Goal: Information Seeking & Learning: Check status

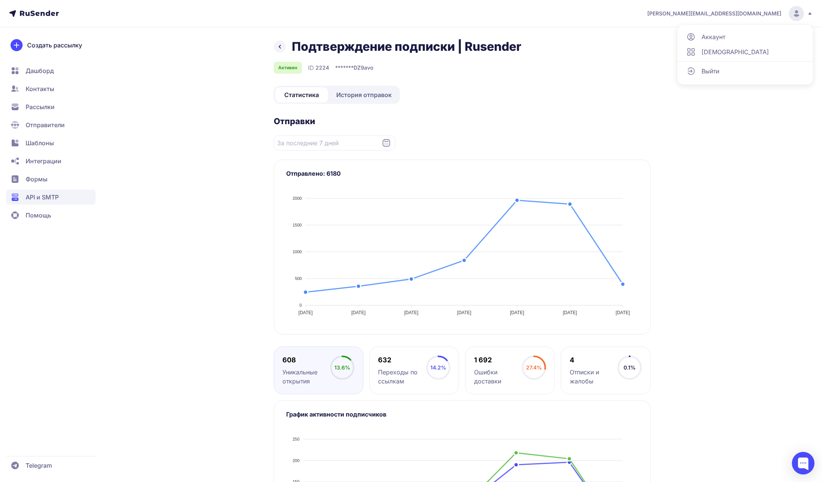
click at [705, 68] on span "Выйти" at bounding box center [711, 71] width 18 height 9
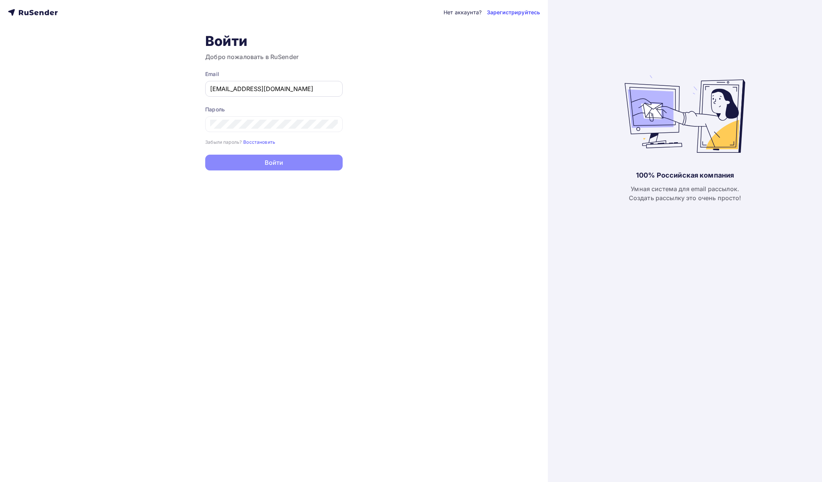
click at [273, 92] on input "a.shevtsov+rusender@ucoz-team.net" at bounding box center [274, 88] width 128 height 9
type input "joshgrizzli@gmail.com"
click at [288, 167] on button "Войти" at bounding box center [273, 164] width 137 height 16
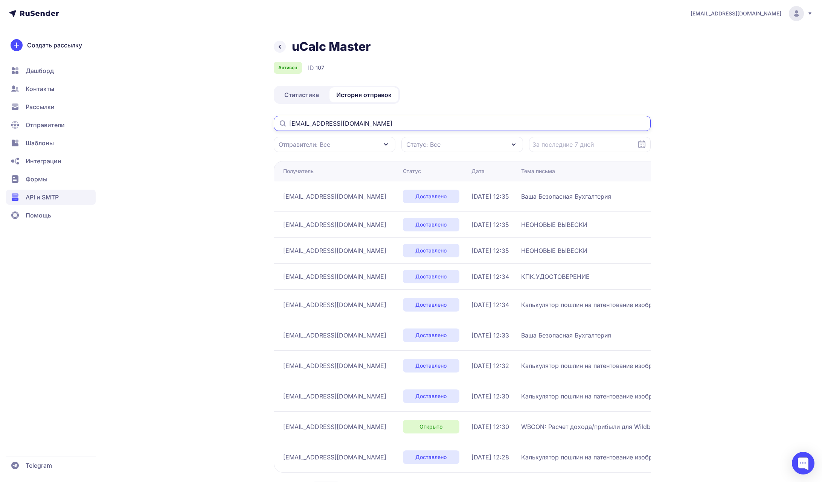
click at [479, 123] on input "[EMAIL_ADDRESS][DOMAIN_NAME]" at bounding box center [462, 123] width 377 height 15
drag, startPoint x: 395, startPoint y: 122, endPoint x: 265, endPoint y: 119, distance: 129.6
click at [265, 119] on div "uCalc Master Активен ID 107 Статистика История отправок renaat.vermeersch2@tele…" at bounding box center [411, 279] width 542 height 480
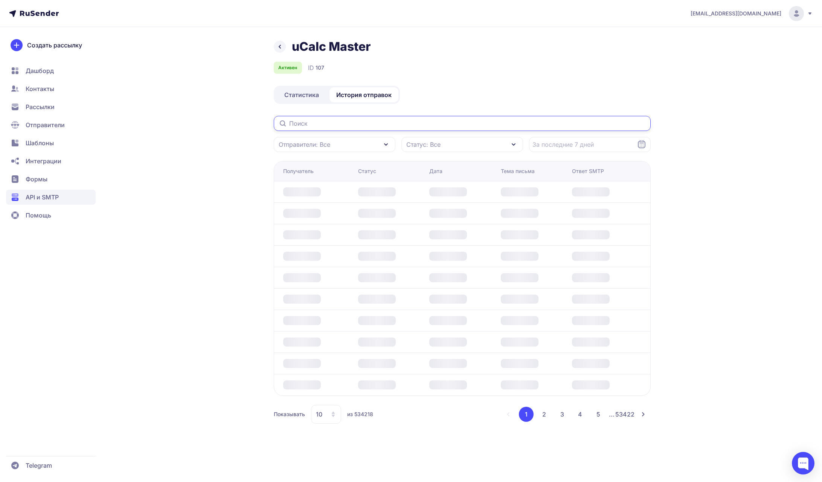
click at [323, 123] on input "text" at bounding box center [462, 123] width 377 height 15
paste input "[EMAIL_ADDRESS][DOMAIN_NAME]"
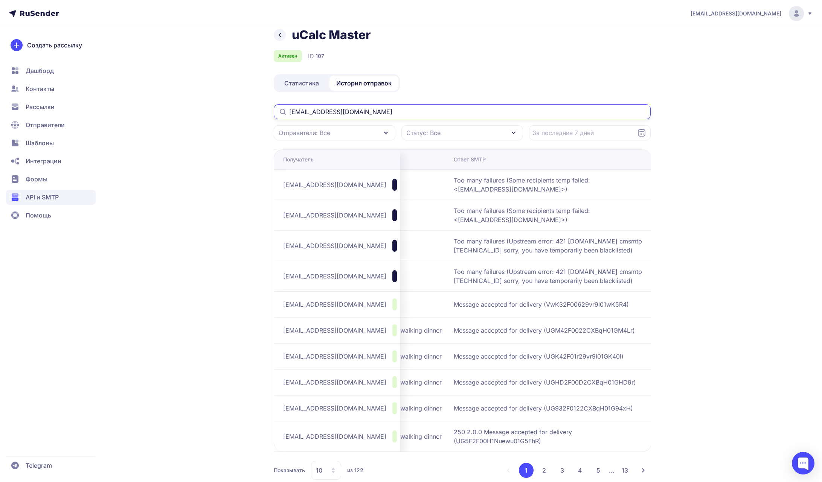
scroll to position [0, 194]
type input "[EMAIL_ADDRESS][DOMAIN_NAME]"
drag, startPoint x: 498, startPoint y: 258, endPoint x: 454, endPoint y: 244, distance: 46.1
click at [454, 244] on span "Too many failures (Upstream error: 421 [DOMAIN_NAME] cmsmtp [TECHNICAL_ID] sorr…" at bounding box center [547, 246] width 188 height 18
copy span "Too many failures (Upstream error: 421 [DOMAIN_NAME] cmsmtp [TECHNICAL_ID] sorr…"
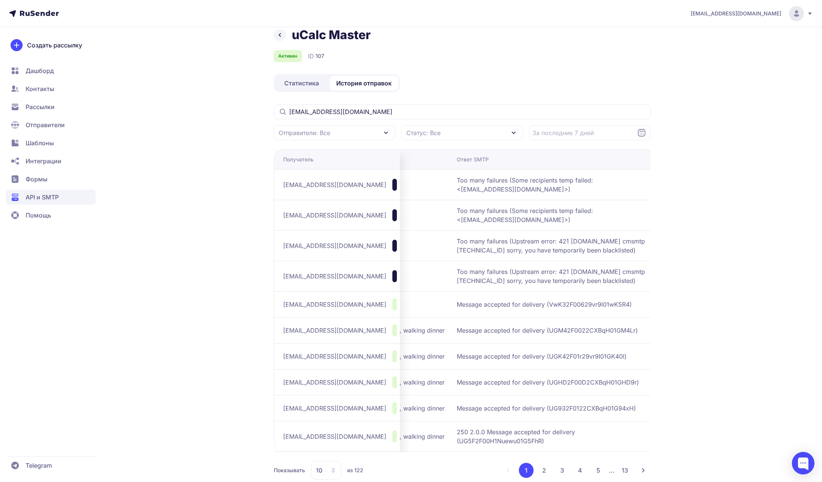
drag, startPoint x: 376, startPoint y: 187, endPoint x: 281, endPoint y: 187, distance: 95.7
click at [281, 187] on td "[EMAIL_ADDRESS][DOMAIN_NAME]" at bounding box center [337, 184] width 126 height 31
copy span "[EMAIL_ADDRESS][DOMAIN_NAME]"
click at [368, 191] on td "[EMAIL_ADDRESS][DOMAIN_NAME]" at bounding box center [337, 184] width 126 height 31
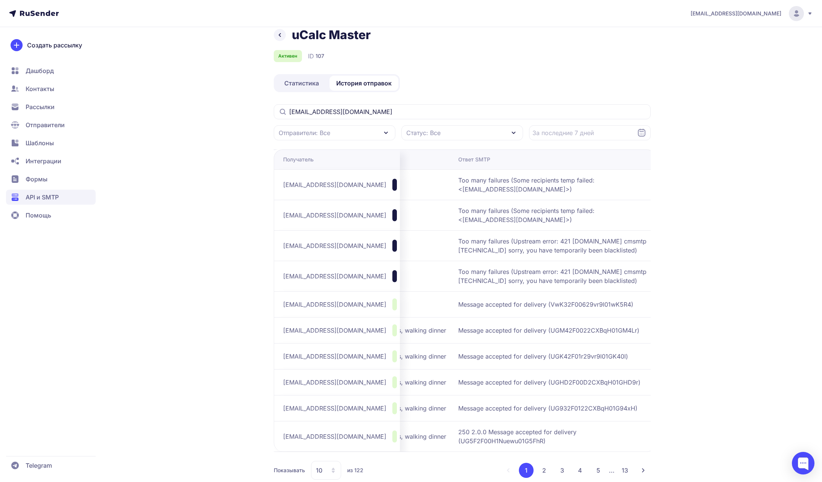
copy span "telenet.be"
drag, startPoint x: 359, startPoint y: 188, endPoint x: 598, endPoint y: 194, distance: 238.5
click at [464, 194] on tr "renaat.vermeersch2@telenet.be Недоступен 04.09.2025, 18:06 Babyborrel Too many …" at bounding box center [372, 184] width 568 height 31
click at [721, 194] on div "joshgrizzli@gmail.com uCalc Master Активен ID 107 Статистика История отправок r…" at bounding box center [411, 243] width 822 height 510
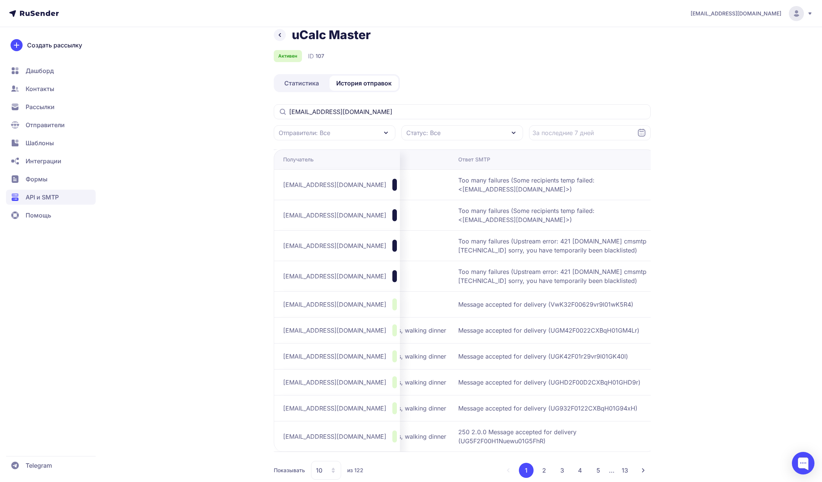
click at [595, 185] on span "Too many failures (Some recipients temp failed: <[EMAIL_ADDRESS][DOMAIN_NAME]>)" at bounding box center [552, 185] width 188 height 18
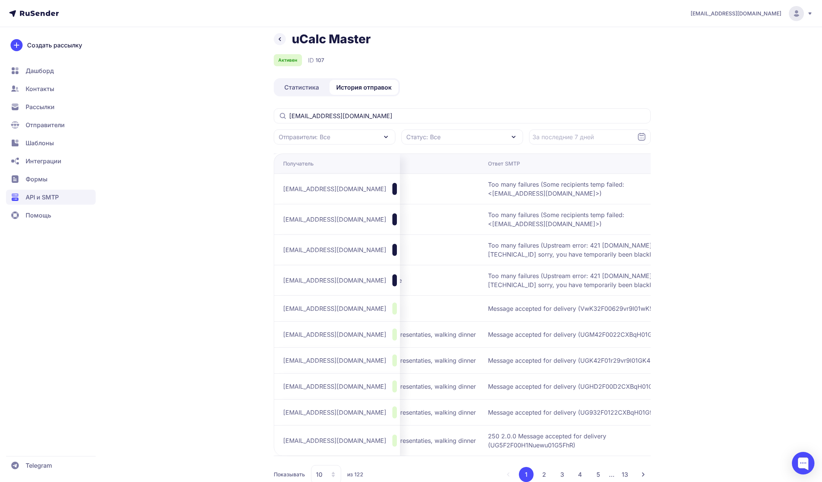
scroll to position [0, 0]
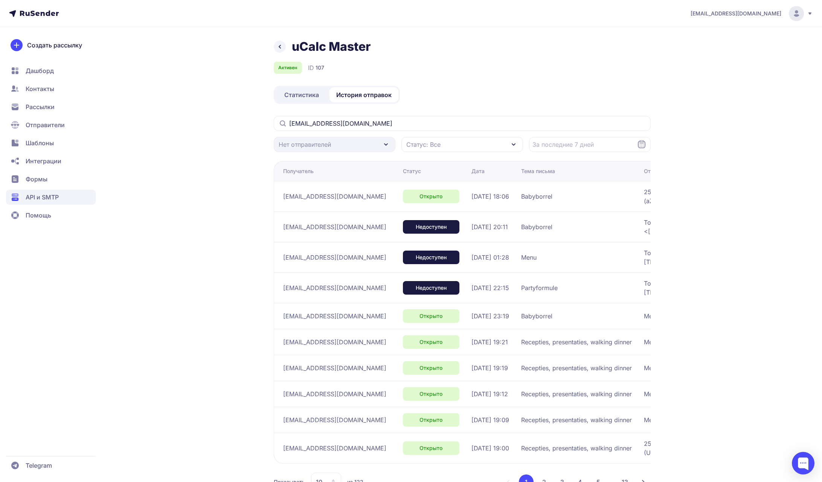
click at [761, 169] on div "[EMAIL_ADDRESS][DOMAIN_NAME] uCalc Master Активен ID 107 Статистика История отп…" at bounding box center [411, 255] width 822 height 510
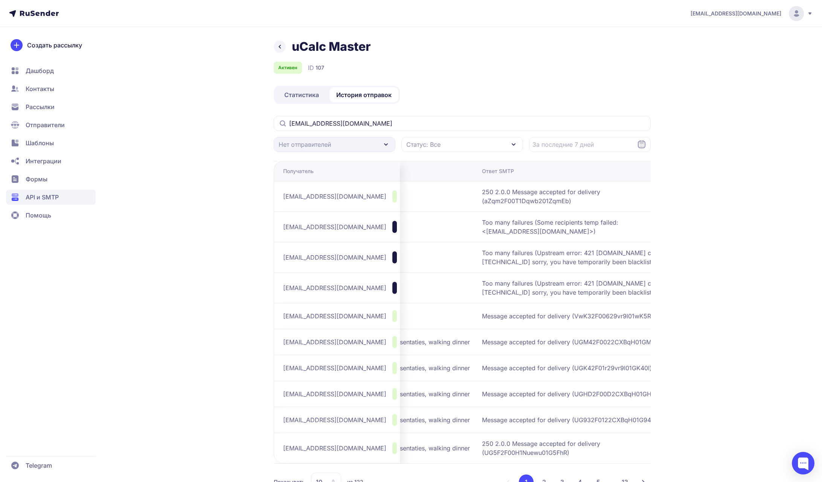
scroll to position [0, 194]
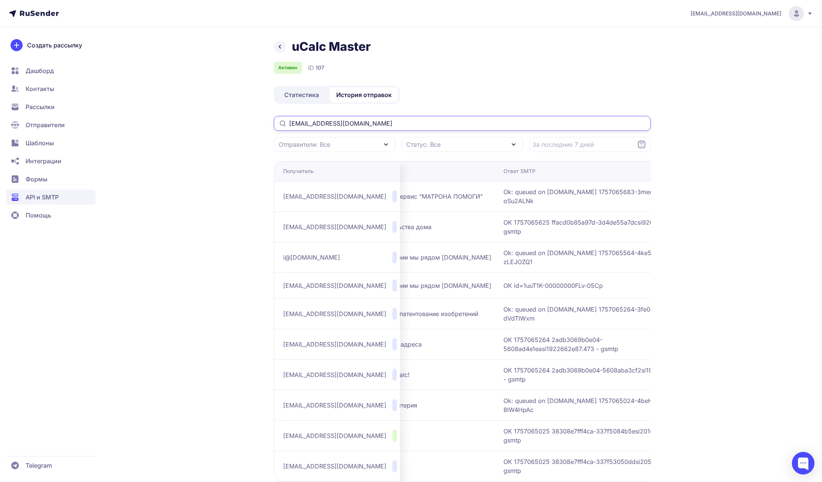
drag, startPoint x: 391, startPoint y: 125, endPoint x: 348, endPoint y: 125, distance: 42.6
click at [348, 125] on input "[EMAIL_ADDRESS][DOMAIN_NAME]" at bounding box center [462, 123] width 377 height 15
click at [497, 73] on div "Активен ID 107" at bounding box center [462, 68] width 377 height 12
